Goal: Task Accomplishment & Management: Manage account settings

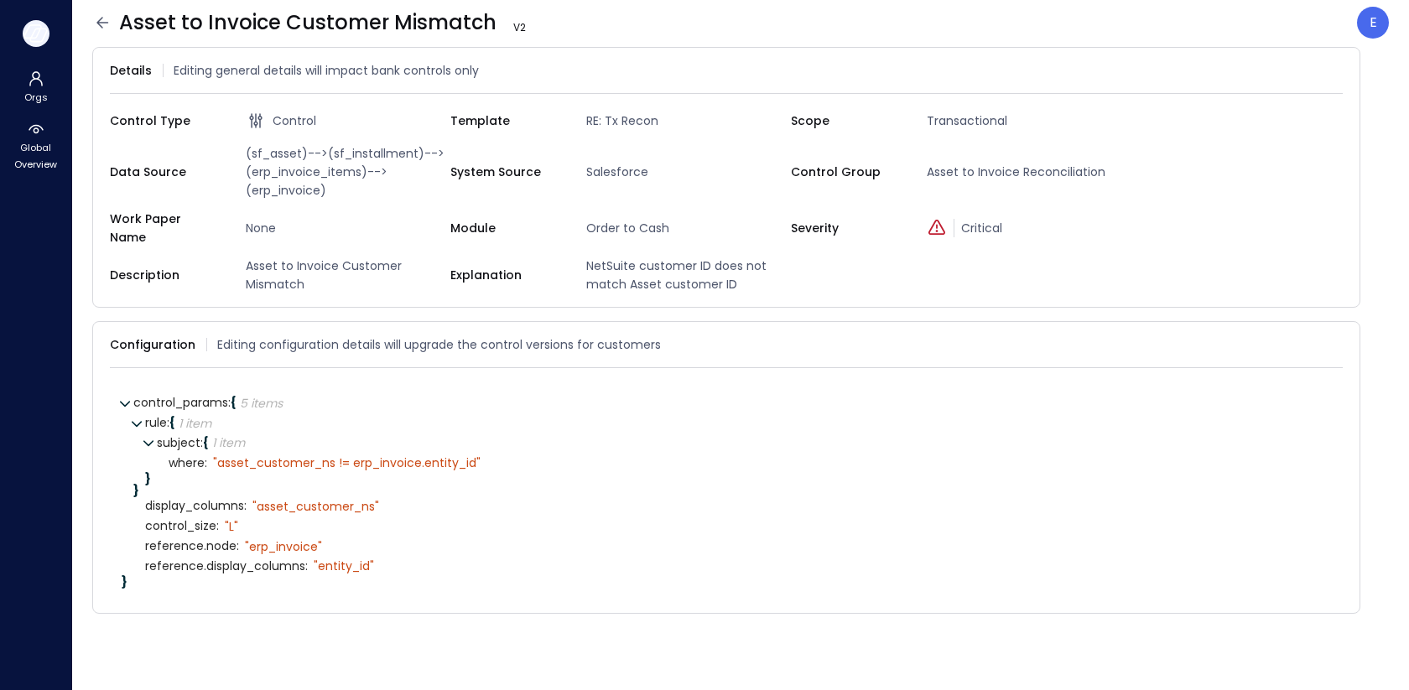
click at [44, 39] on icon "button" at bounding box center [35, 33] width 25 height 18
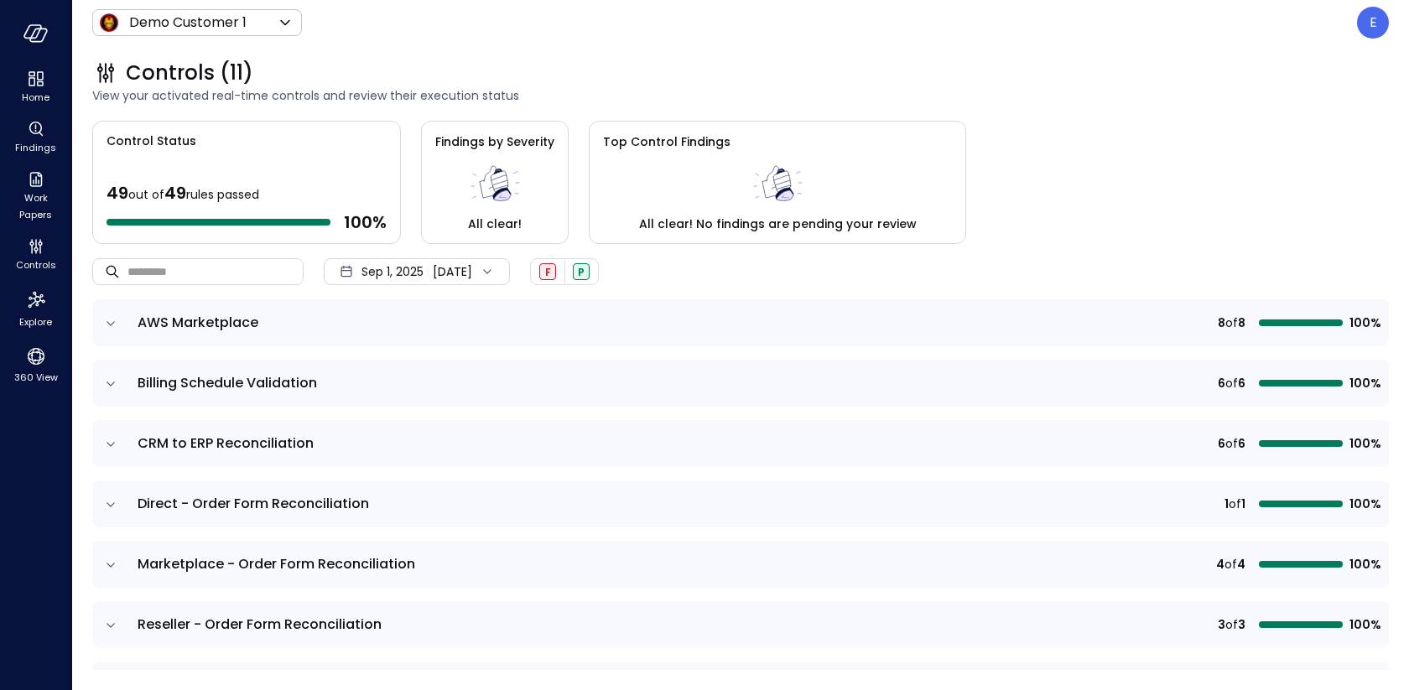
click at [1251, 118] on div "Controls (11) View your activated real-time controls and review their execution…" at bounding box center [730, 82] width 1317 height 74
click at [34, 32] on icon "button" at bounding box center [35, 33] width 25 height 18
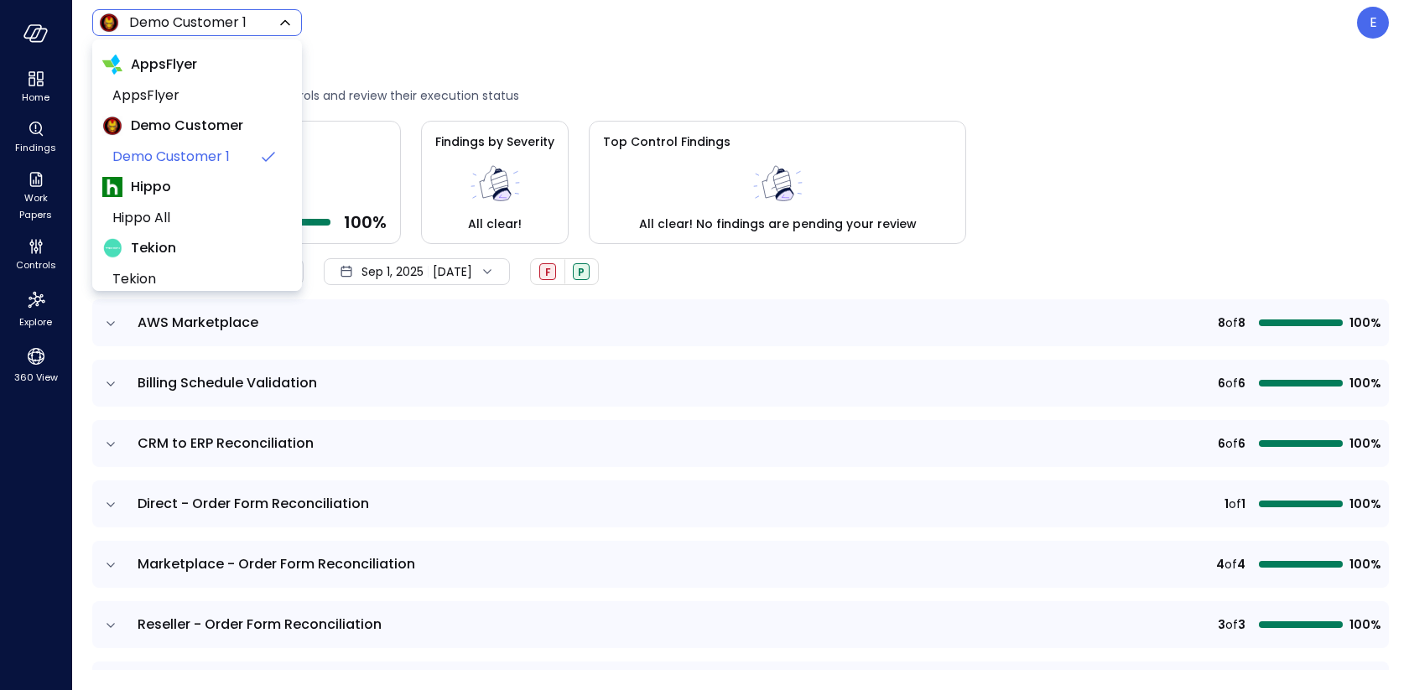
click at [218, 21] on body "Home Findings Work Papers Controls Explore 360 View Demo Customer 1 ***** ​ E C…" at bounding box center [704, 345] width 1409 height 690
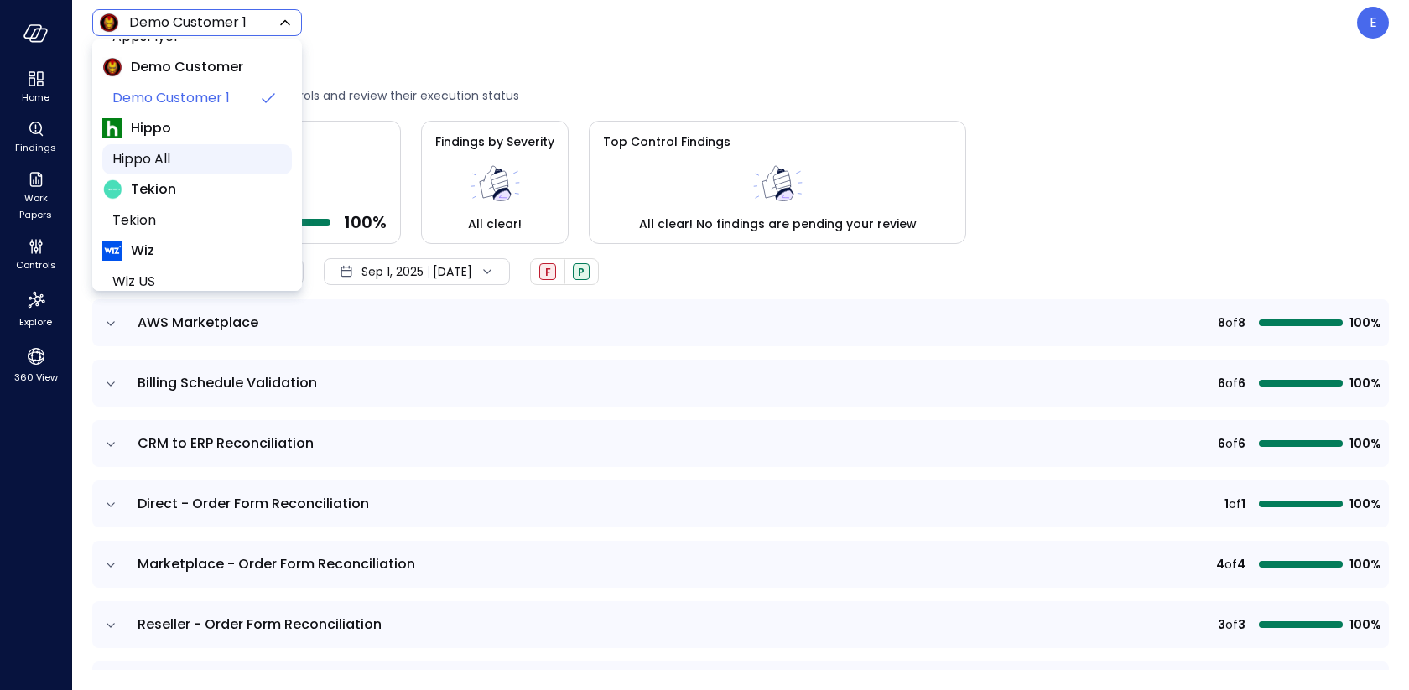
scroll to position [73, 0]
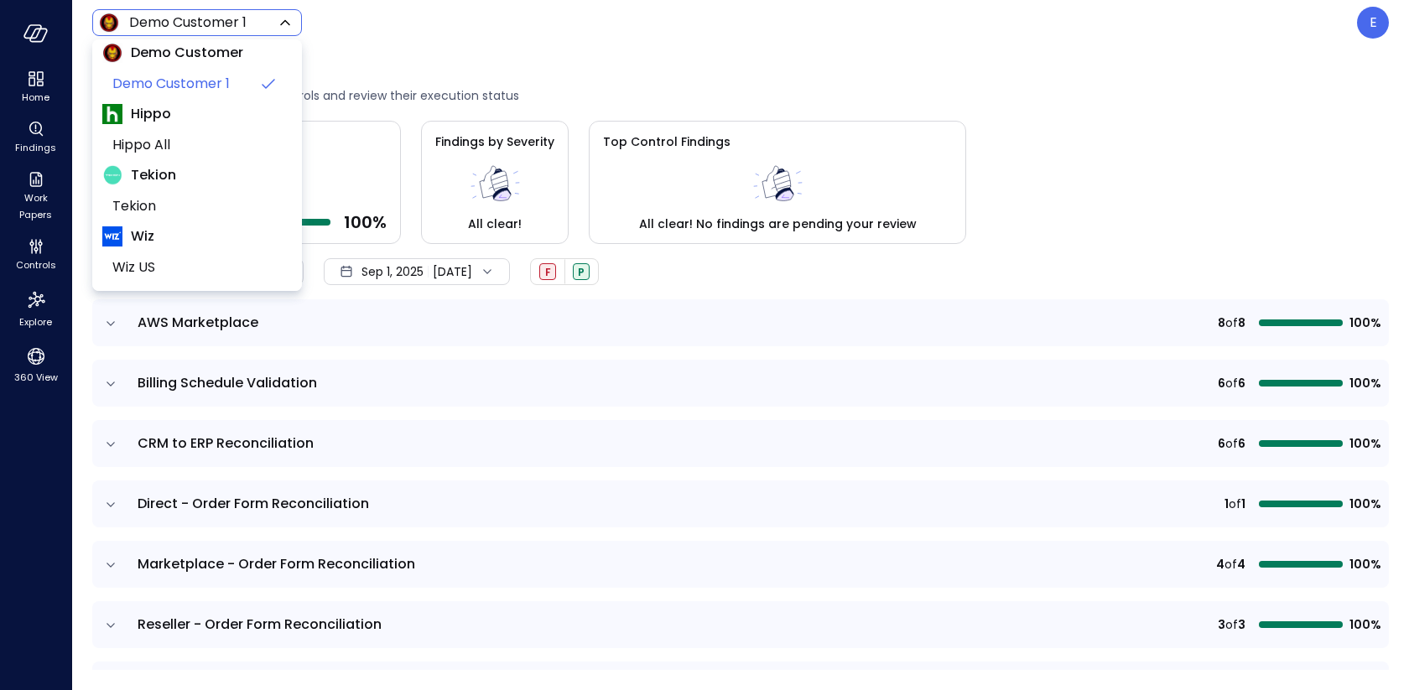
click at [1372, 33] on div at bounding box center [704, 345] width 1409 height 690
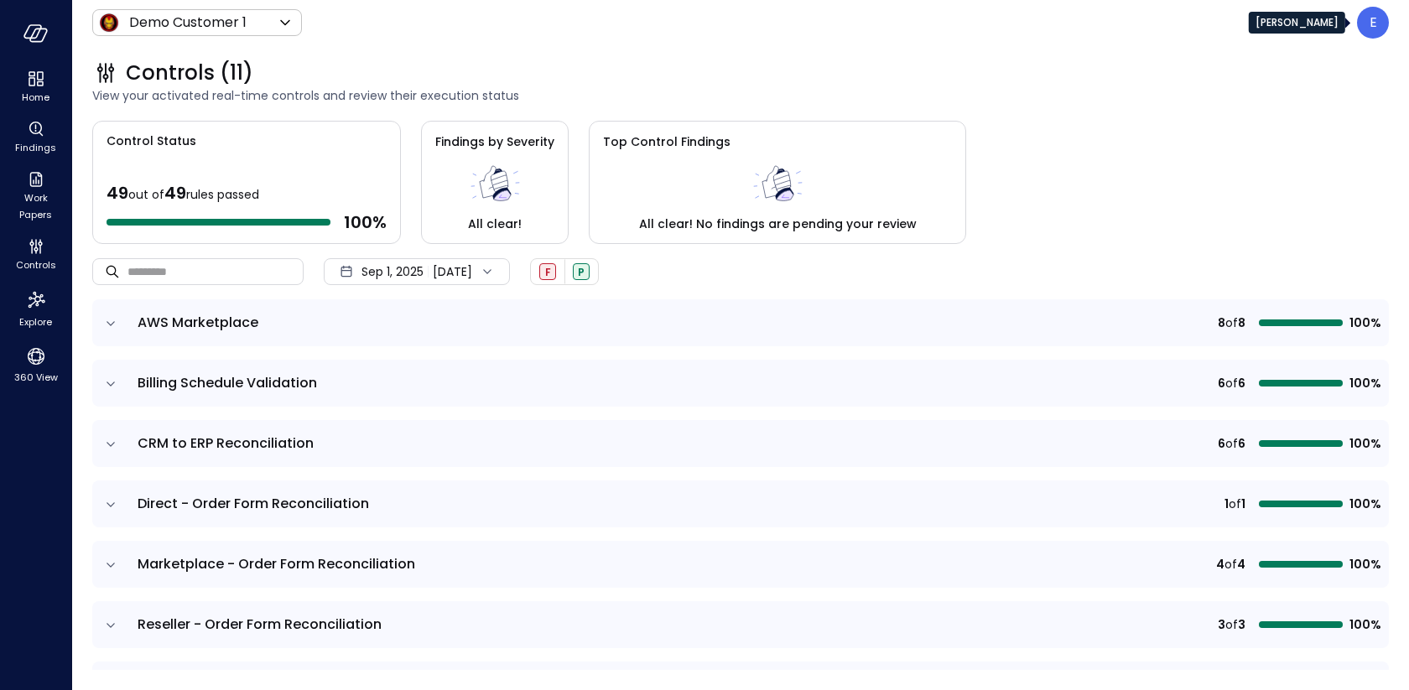
click at [1376, 23] on p "E" at bounding box center [1374, 23] width 8 height 20
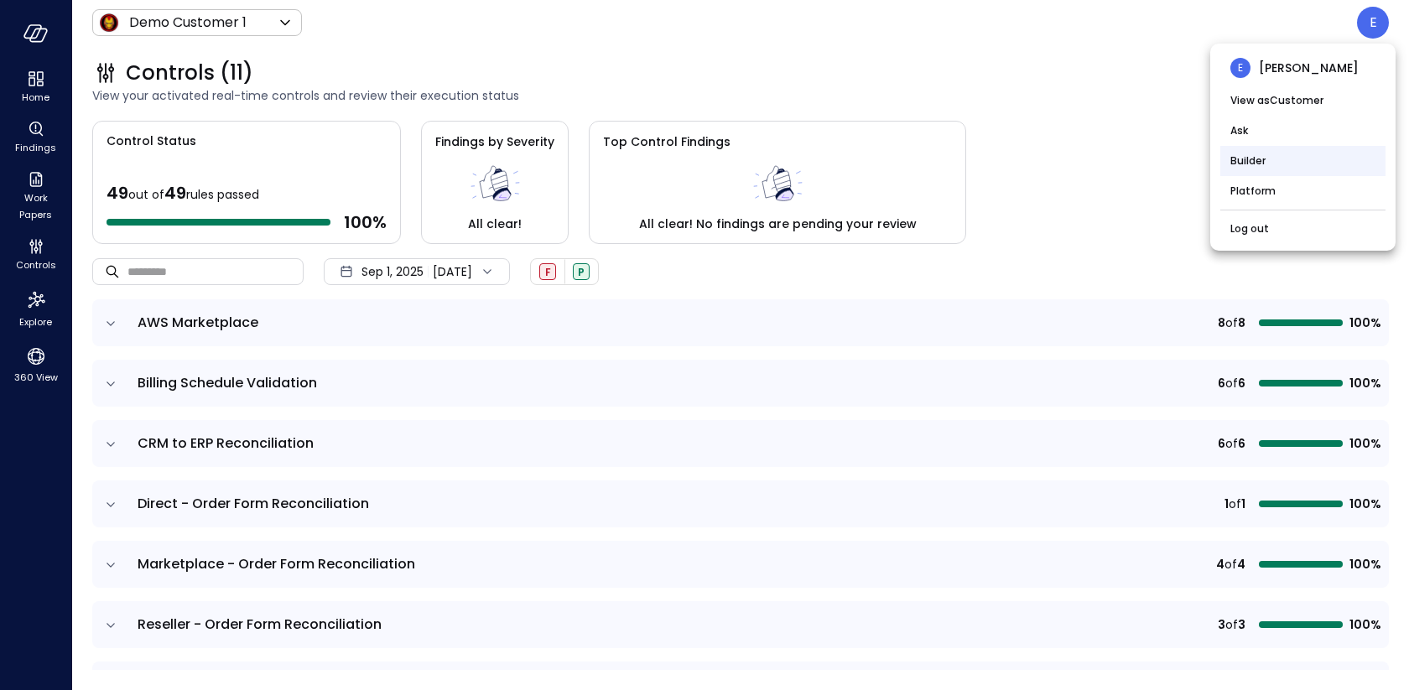
click at [1282, 156] on li "Builder" at bounding box center [1303, 161] width 165 height 30
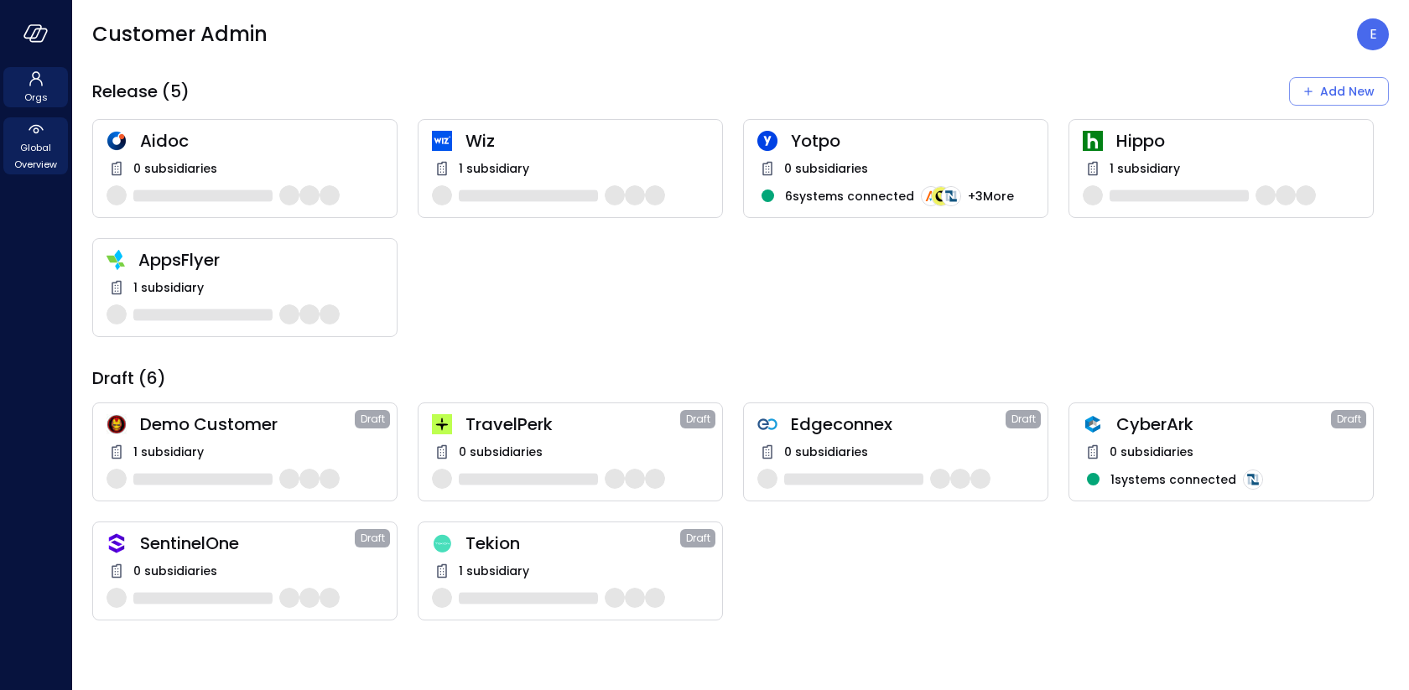
click at [44, 133] on icon at bounding box center [36, 129] width 20 height 20
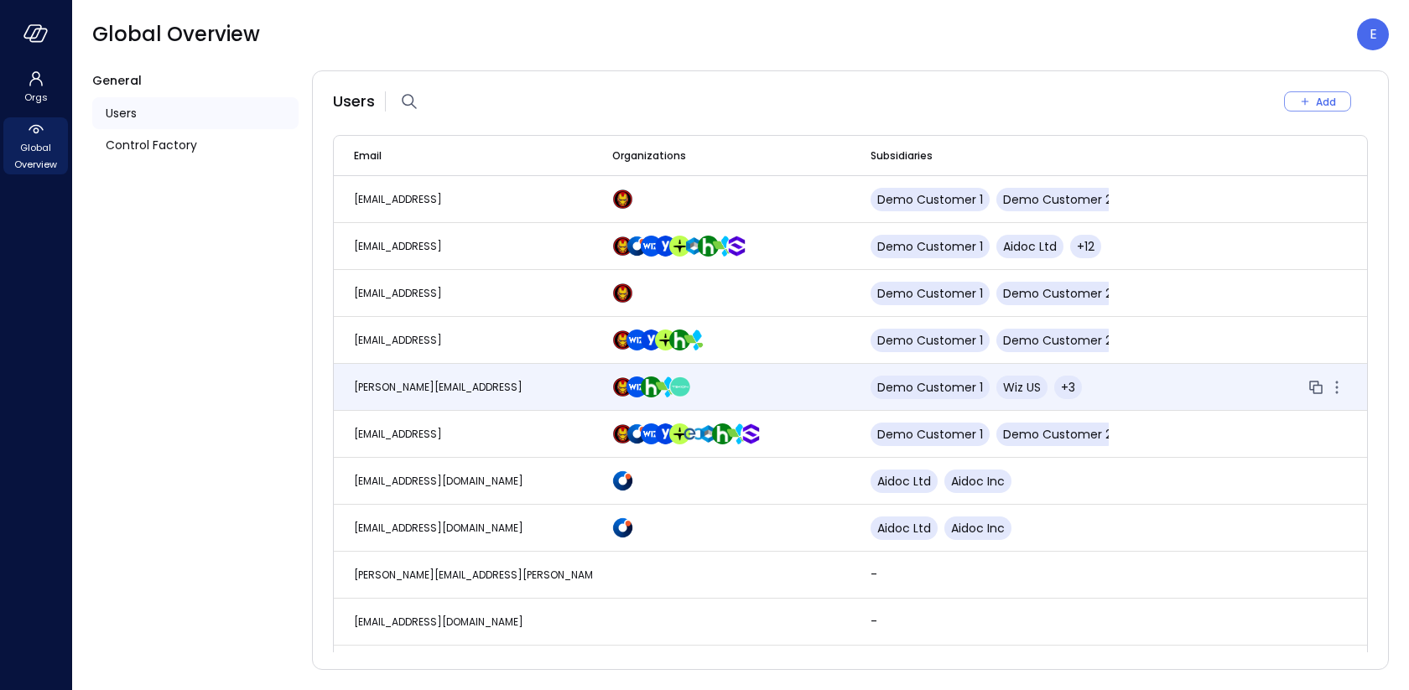
click at [419, 380] on span "[PERSON_NAME][EMAIL_ADDRESS]" at bounding box center [438, 387] width 169 height 14
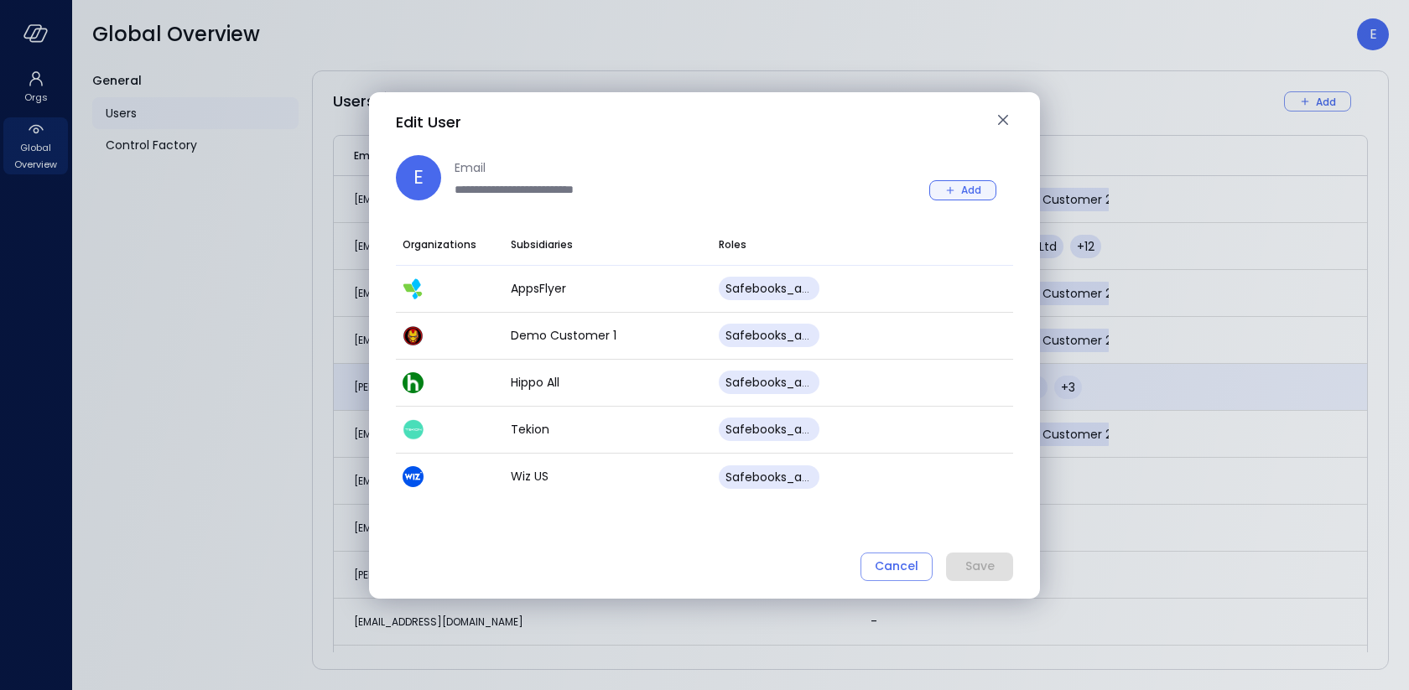
click at [978, 183] on div "Add" at bounding box center [971, 190] width 20 height 18
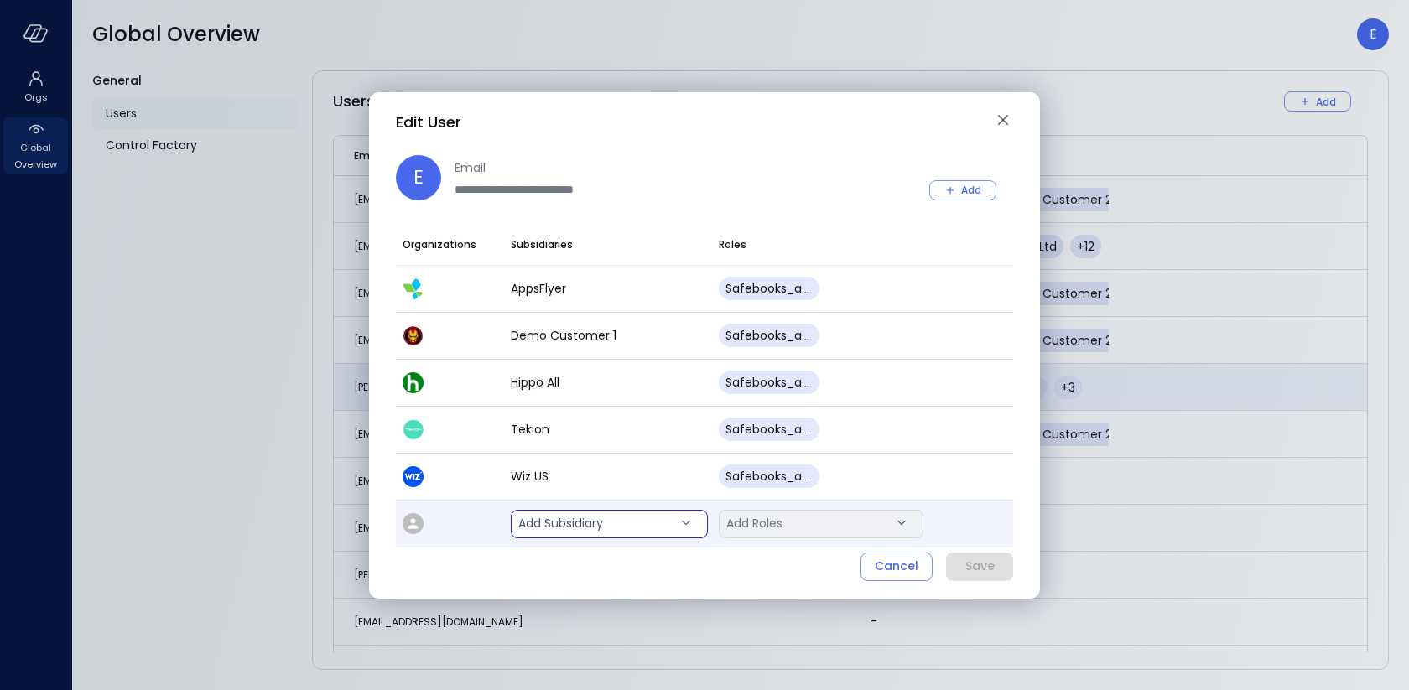
click at [612, 522] on body "Orgs Global Overview Global Overview E General Users Control Factory Users Add …" at bounding box center [704, 345] width 1409 height 690
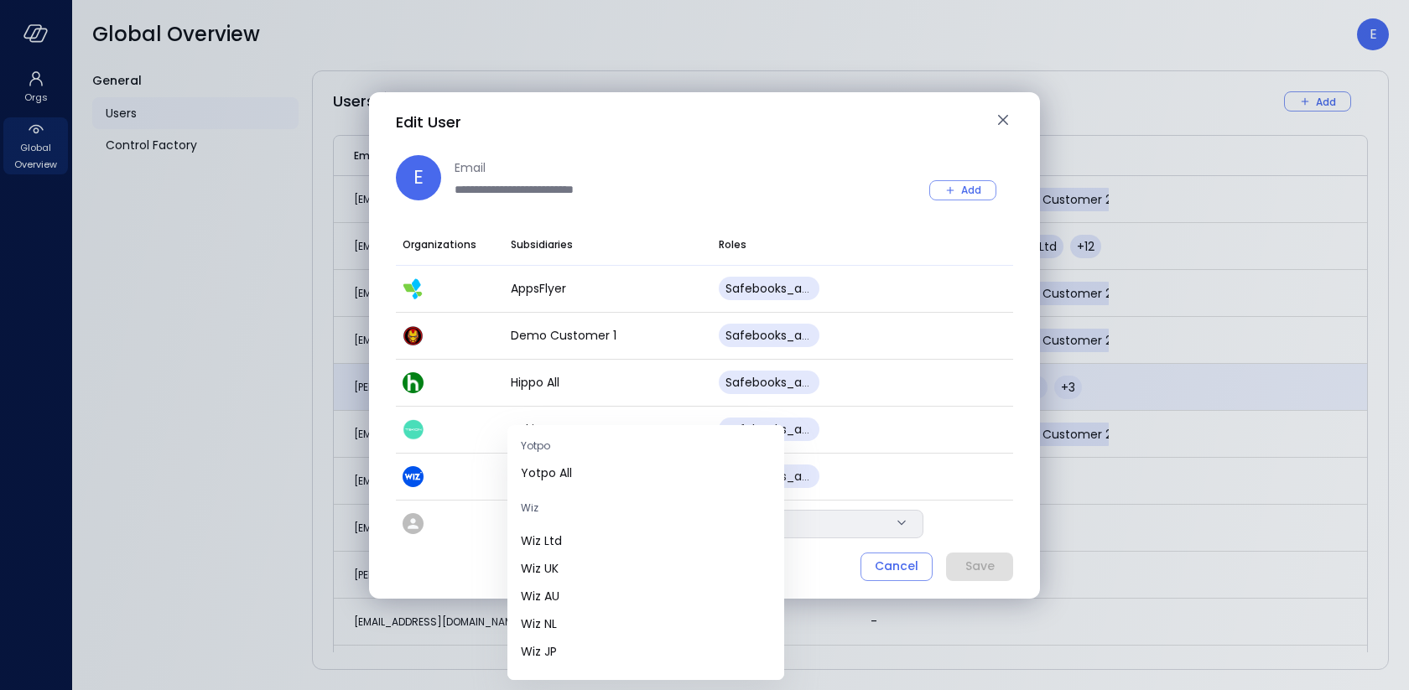
scroll to position [455, 0]
click at [617, 534] on span "Wiz Ltd" at bounding box center [646, 538] width 250 height 18
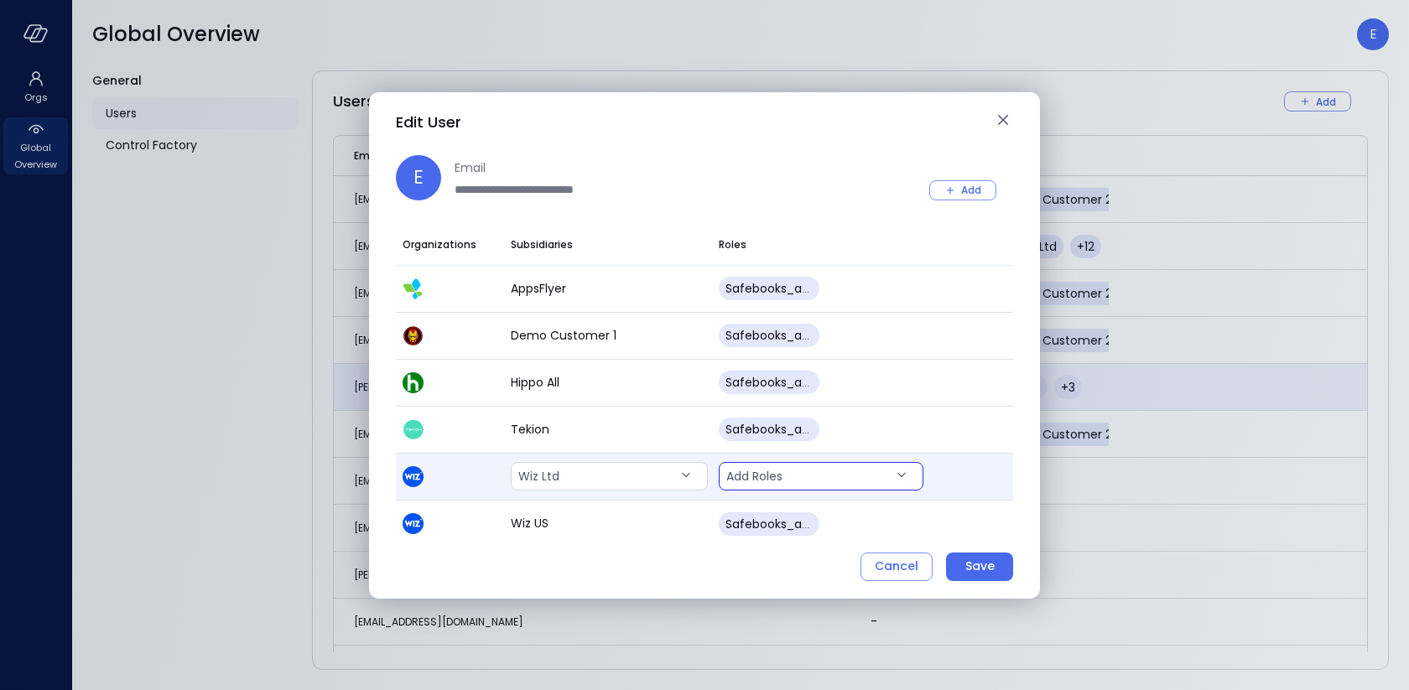
click at [813, 466] on body "Orgs Global Overview Global Overview E General Users Control Factory Users Add …" at bounding box center [704, 345] width 1409 height 690
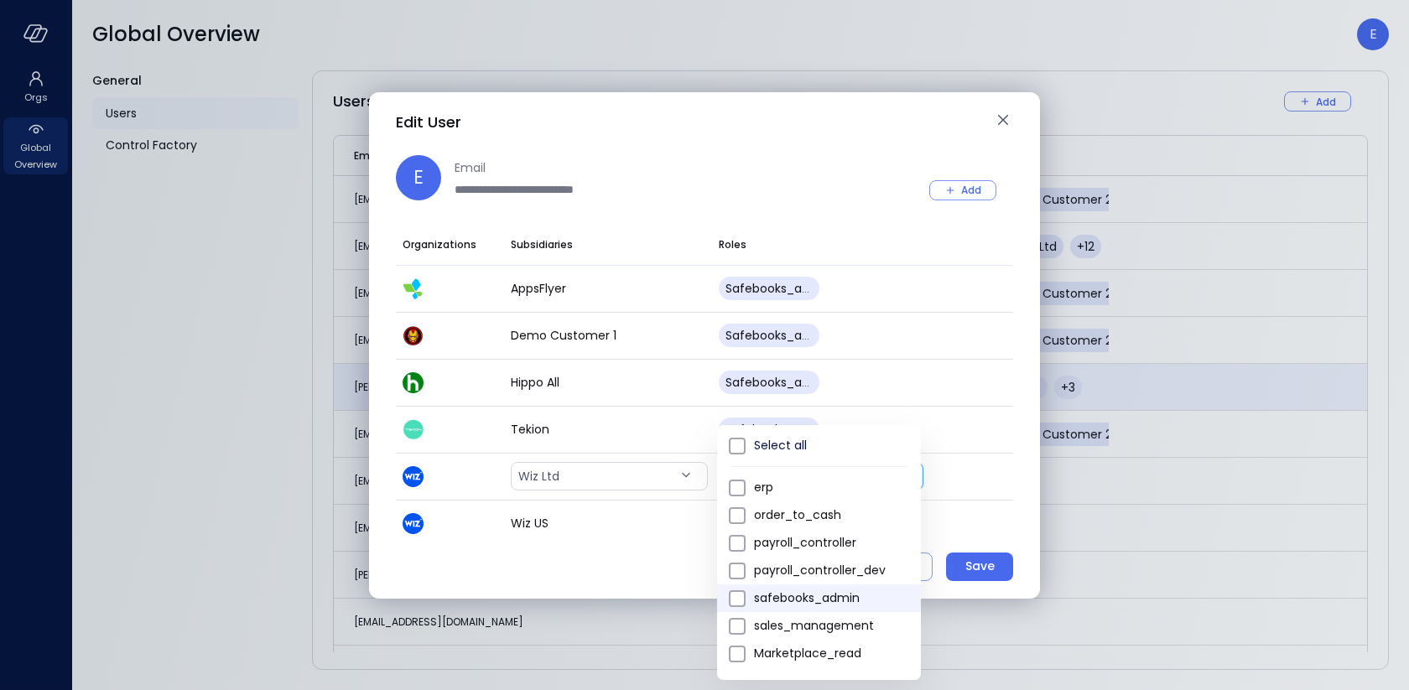
click at [785, 599] on span "safebooks_admin" at bounding box center [831, 599] width 154 height 18
type input "*"
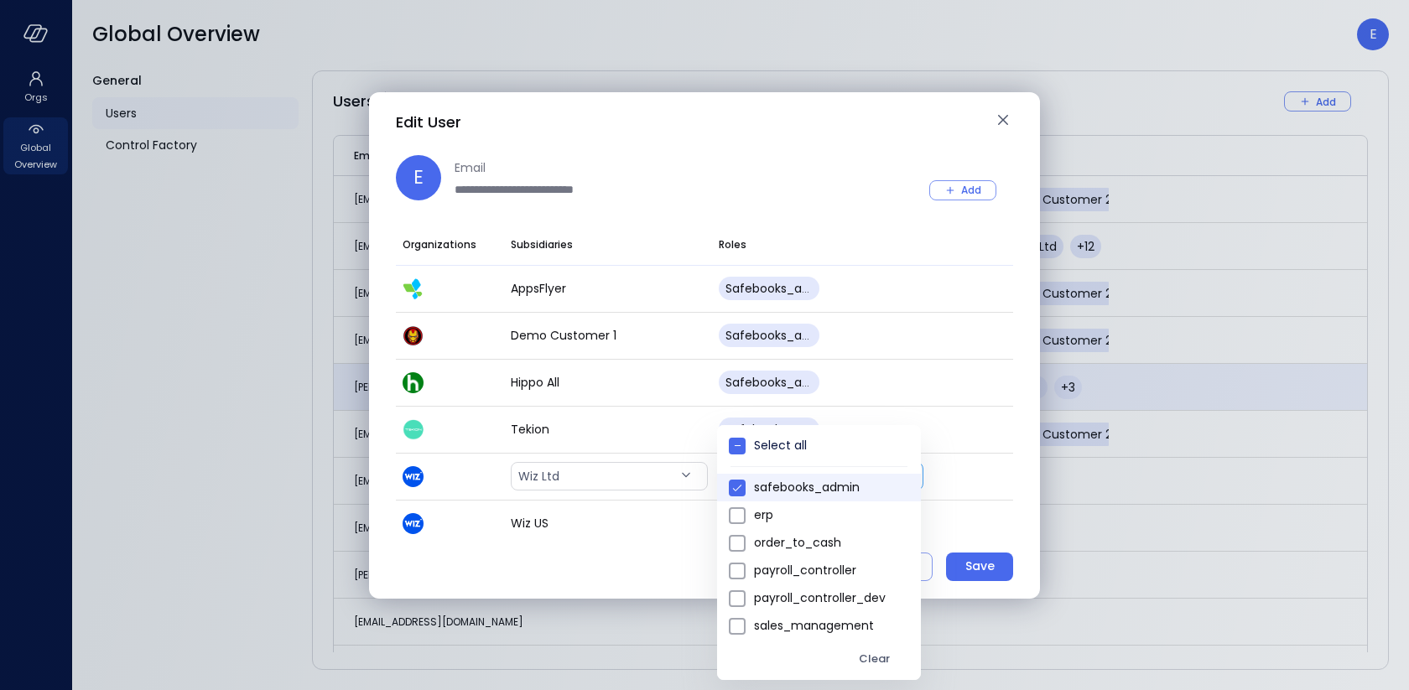
click at [649, 573] on div at bounding box center [704, 345] width 1409 height 690
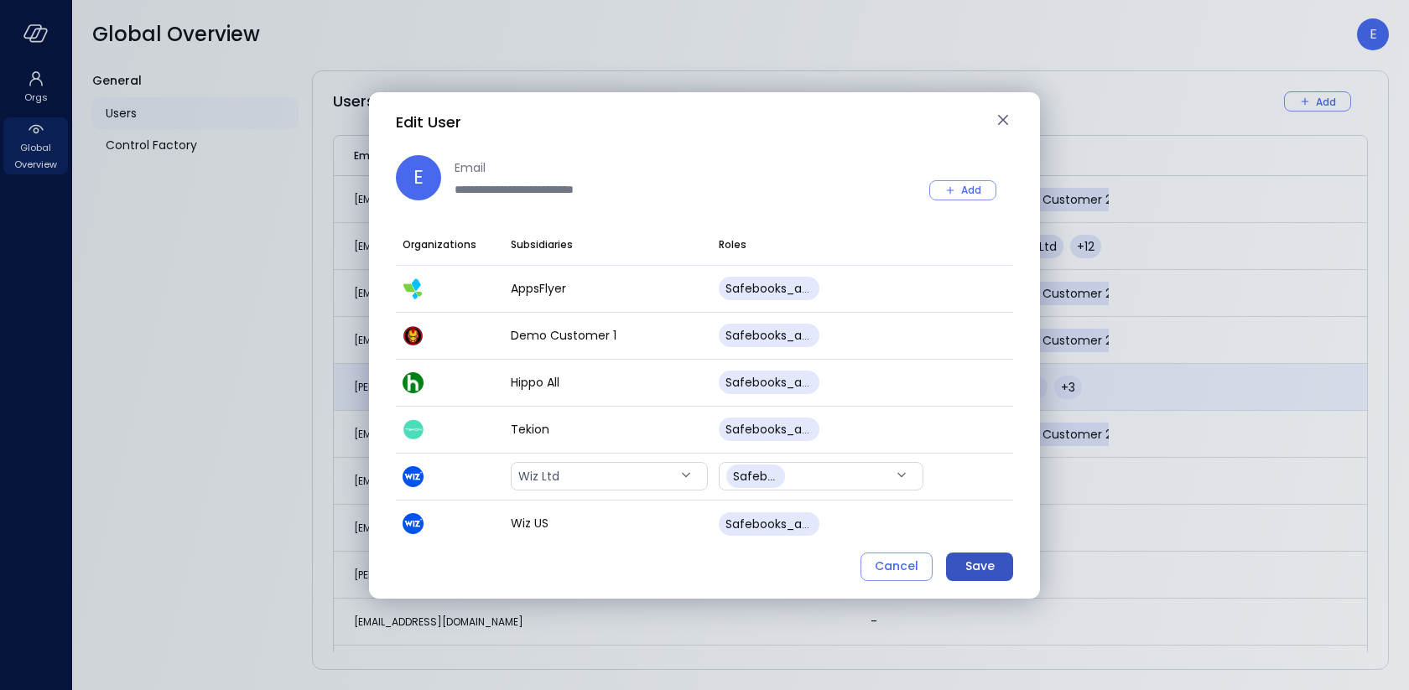
click at [985, 561] on div "Save" at bounding box center [980, 566] width 29 height 21
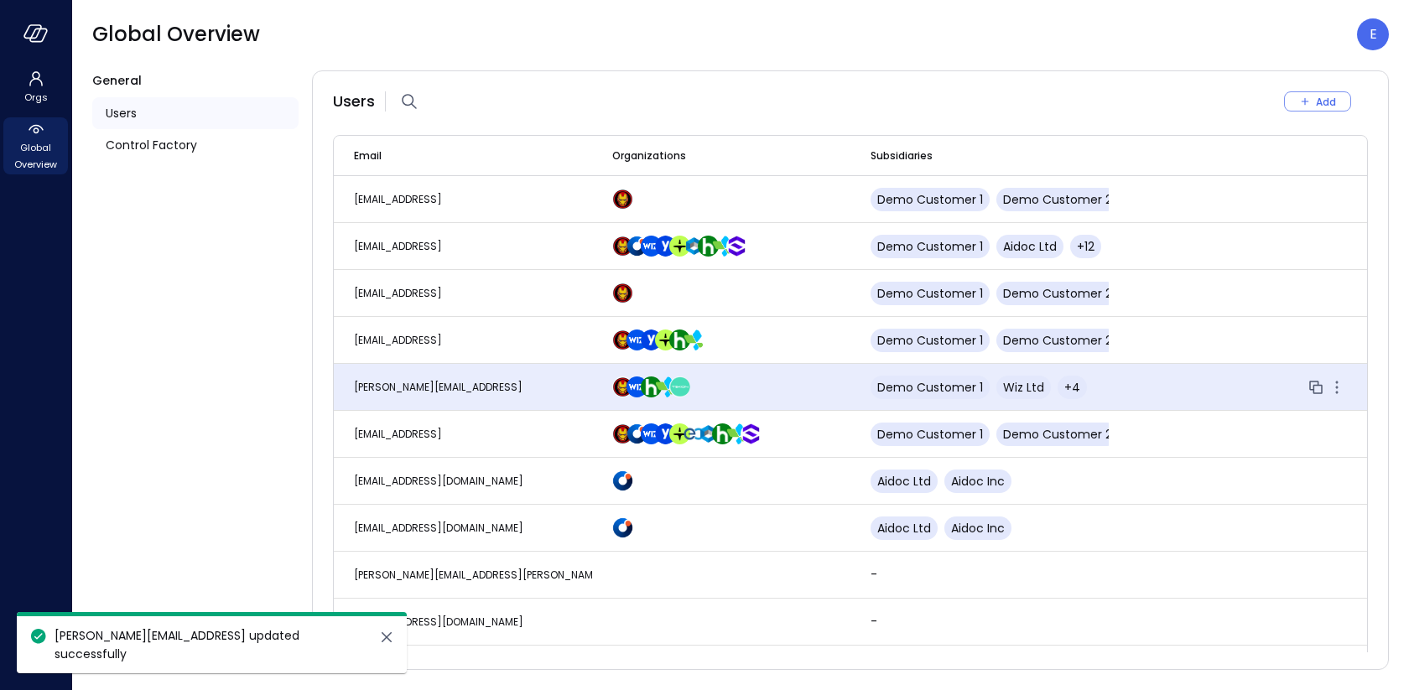
click at [426, 388] on span "[PERSON_NAME][EMAIL_ADDRESS]" at bounding box center [438, 387] width 169 height 14
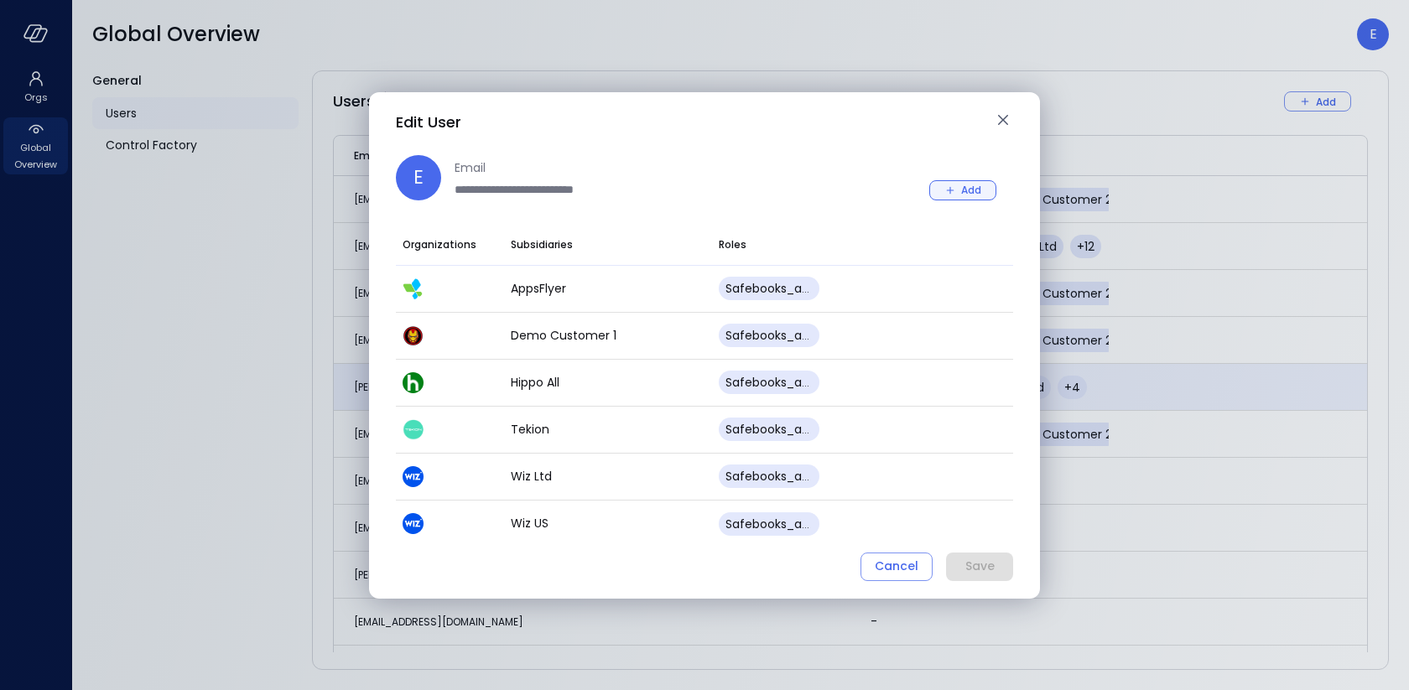
click at [954, 195] on icon "button" at bounding box center [950, 190] width 15 height 15
